Goal: Navigation & Orientation: Understand site structure

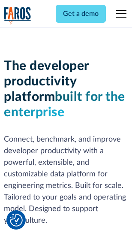
scroll to position [129, 0]
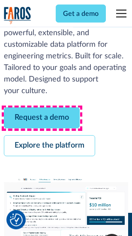
click at [42, 119] on link "Request a demo" at bounding box center [42, 118] width 76 height 21
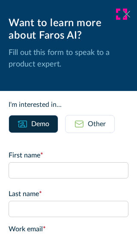
click at [124, 14] on icon at bounding box center [127, 14] width 7 height 6
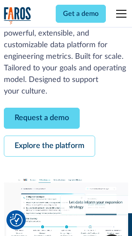
scroll to position [157, 0]
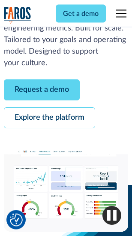
click at [49, 119] on link "Explore the platform" at bounding box center [49, 118] width 91 height 21
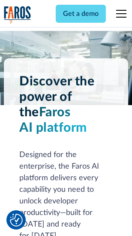
scroll to position [6547, 0]
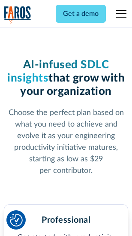
scroll to position [1365, 0]
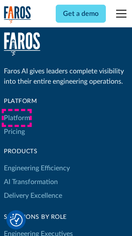
click at [17, 118] on link "Platform" at bounding box center [17, 118] width 26 height 14
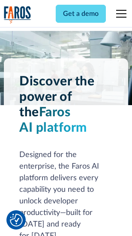
scroll to position [6823, 0]
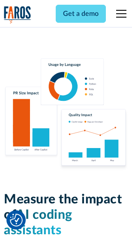
scroll to position [5366, 0]
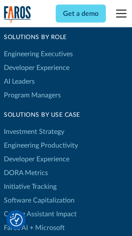
click at [26, 166] on link "DORA Metrics" at bounding box center [26, 173] width 44 height 14
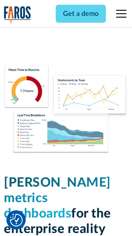
scroll to position [3807, 0]
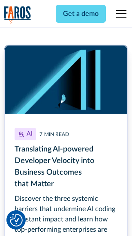
scroll to position [3851, 0]
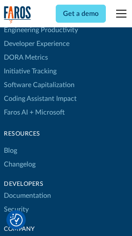
click at [20, 158] on link "Changelog" at bounding box center [20, 165] width 32 height 14
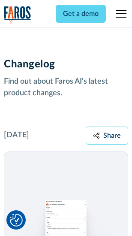
scroll to position [10537, 0]
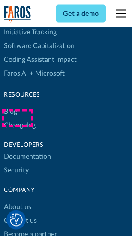
click at [17, 201] on link "About us" at bounding box center [17, 208] width 27 height 14
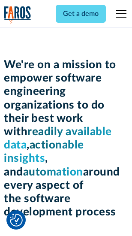
scroll to position [2974, 0]
